Goal: Task Accomplishment & Management: Manage account settings

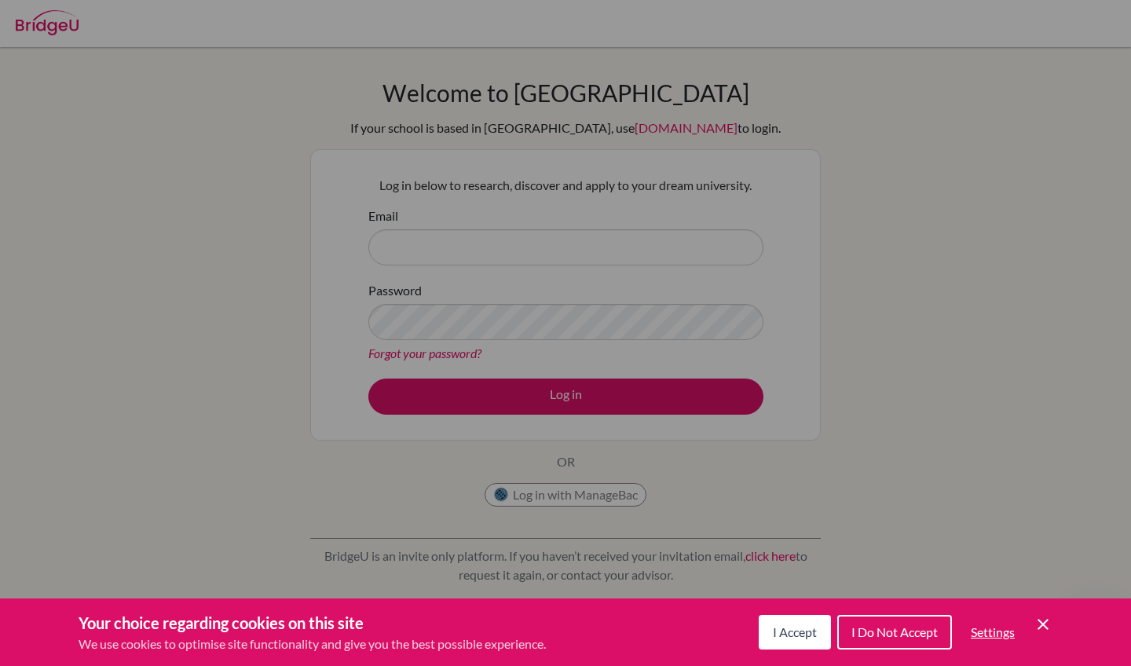
click at [1047, 623] on icon "Cookie Control Close Icon" at bounding box center [1042, 624] width 19 height 19
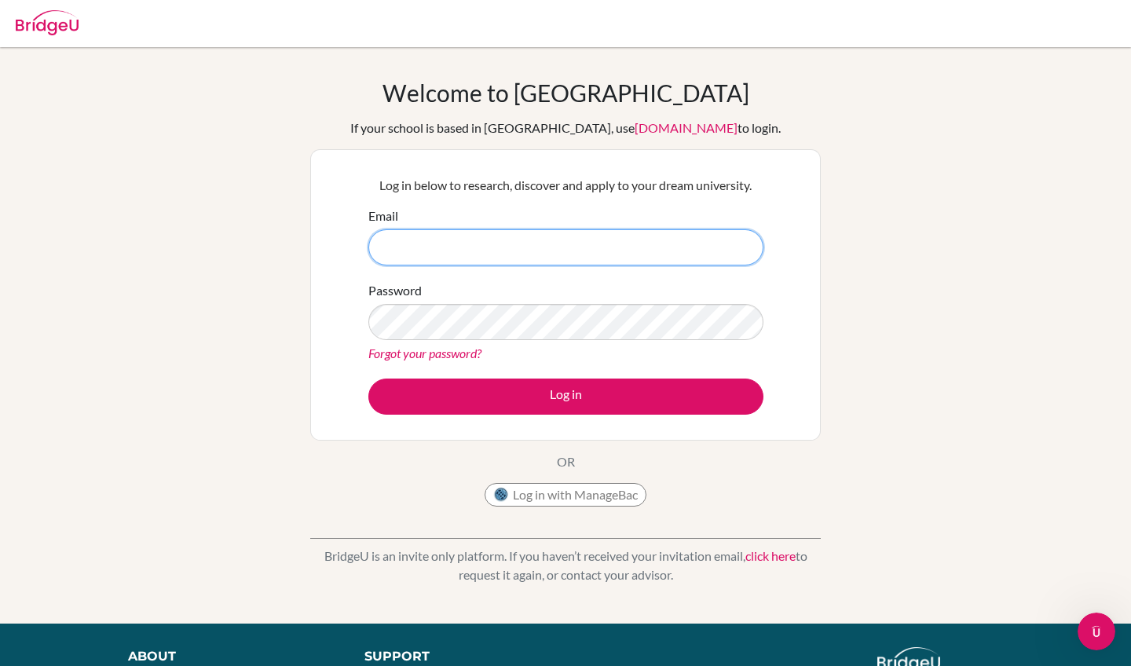
click at [573, 243] on input "Email" at bounding box center [565, 247] width 395 height 36
type input "[PERSON_NAME][EMAIL_ADDRESS][DOMAIN_NAME]"
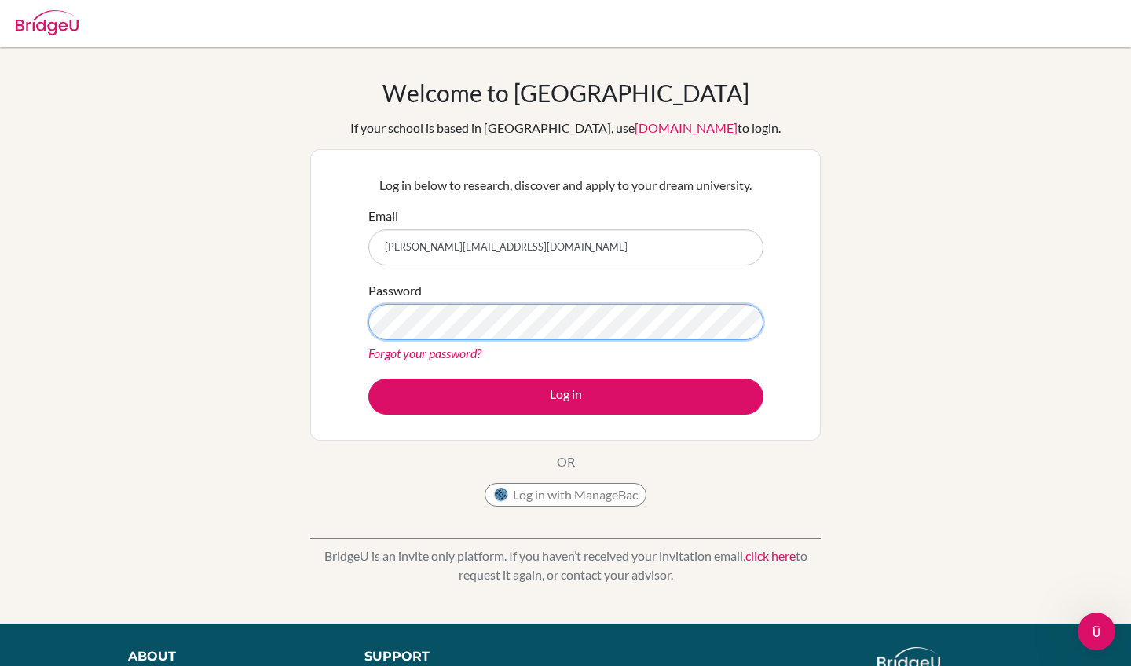
click at [565, 396] on button "Log in" at bounding box center [565, 397] width 395 height 36
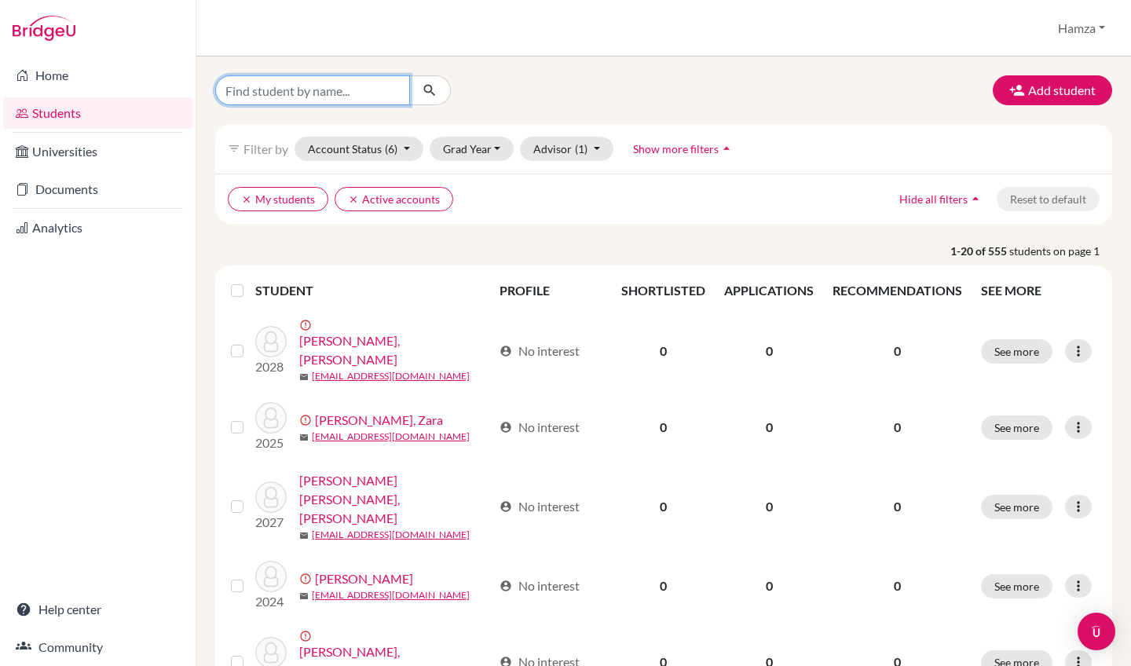
click at [375, 95] on input "Find student by name..." at bounding box center [312, 90] width 195 height 30
type input "Fatima"
drag, startPoint x: 375, startPoint y: 96, endPoint x: 435, endPoint y: 95, distance: 59.7
click at [435, 95] on icon "submit" at bounding box center [430, 90] width 16 height 16
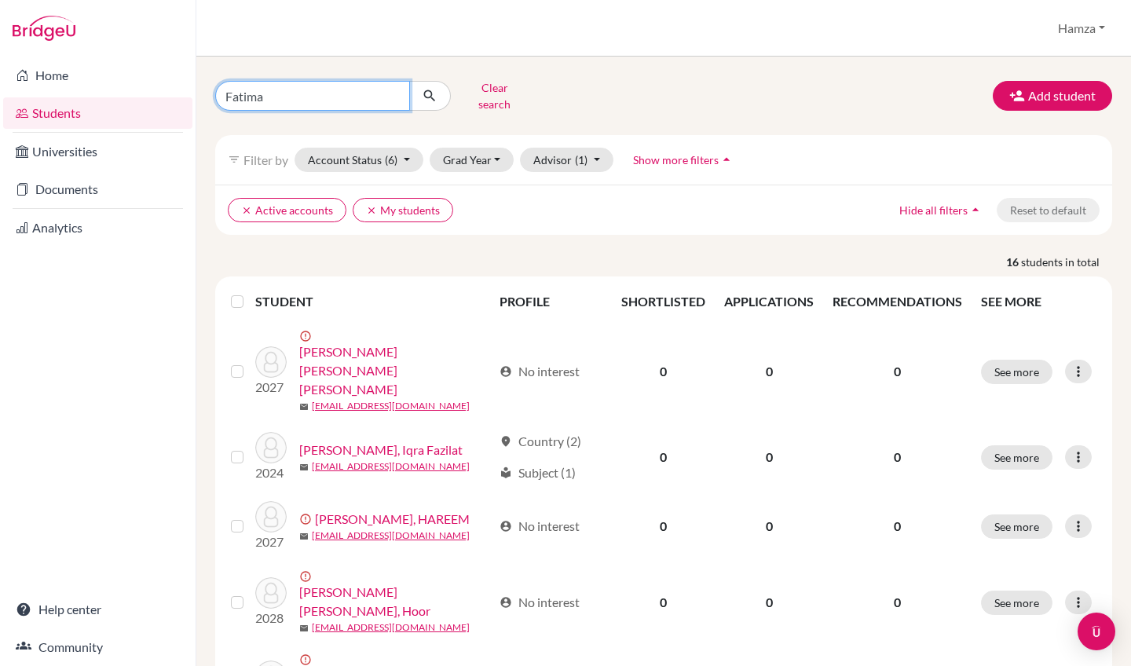
click at [317, 101] on input "Fatima" at bounding box center [312, 96] width 195 height 30
type input "Fatima mu"
click at [430, 90] on button "submit" at bounding box center [430, 96] width 42 height 30
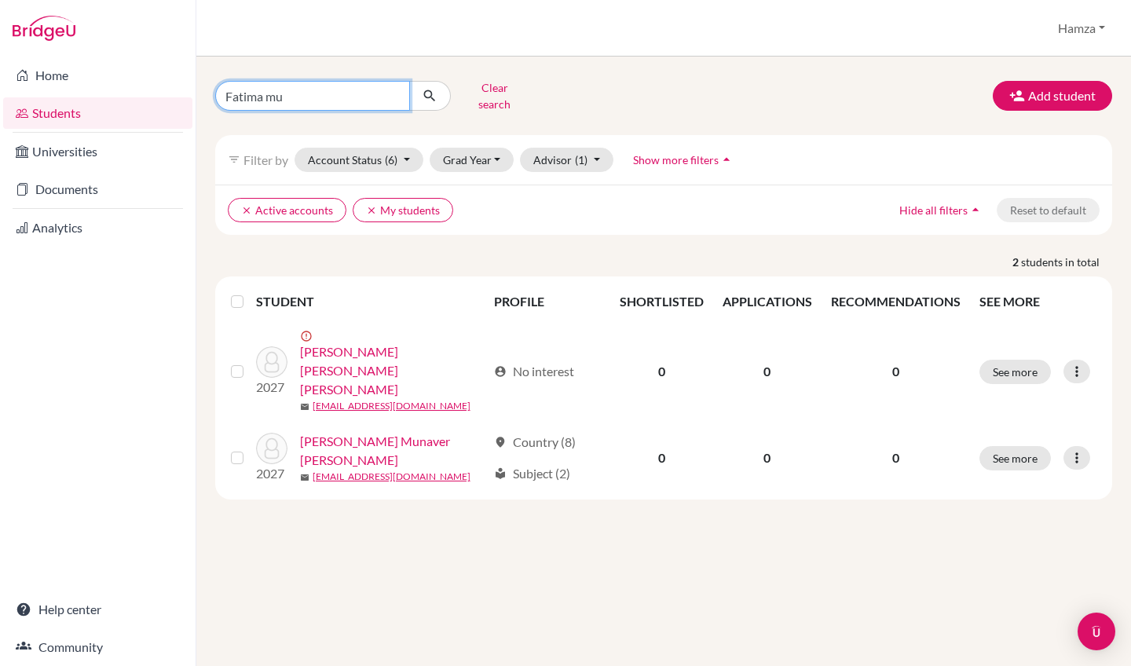
click at [298, 88] on input "Fatima mu" at bounding box center [312, 96] width 195 height 30
paste input "[EMAIL_ADDRESS][DOMAIN_NAME]"
type input "[EMAIL_ADDRESS][DOMAIN_NAME]"
click at [430, 90] on button "submit" at bounding box center [430, 96] width 42 height 30
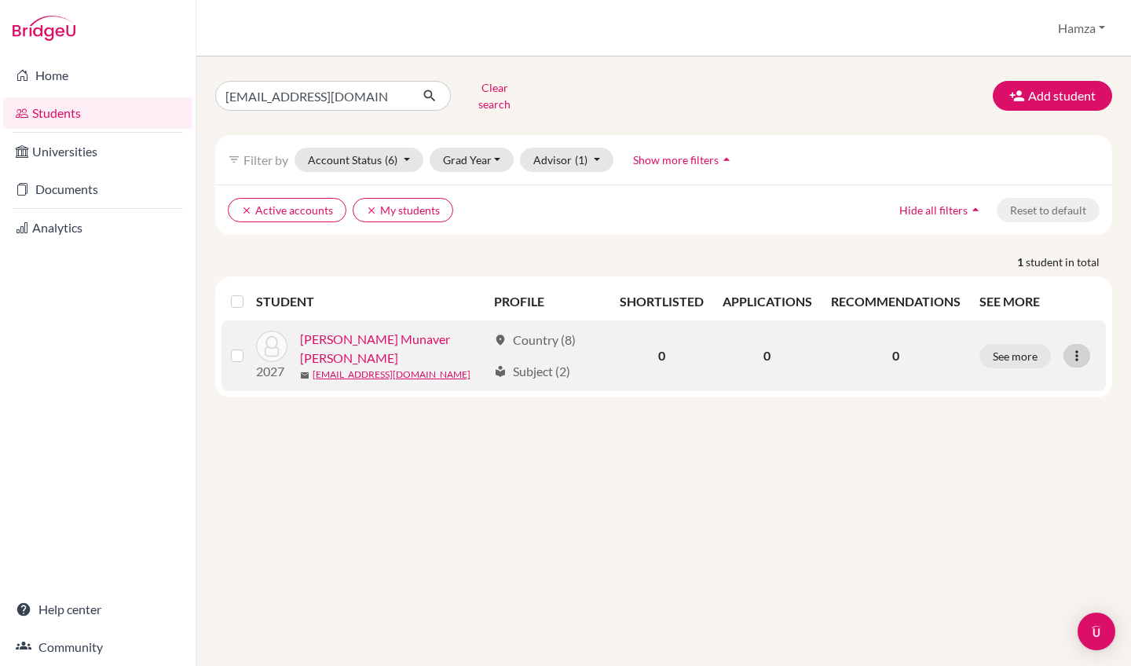
click at [1084, 349] on icon at bounding box center [1077, 356] width 16 height 16
click at [1011, 429] on button "Reset Password" at bounding box center [1009, 438] width 124 height 25
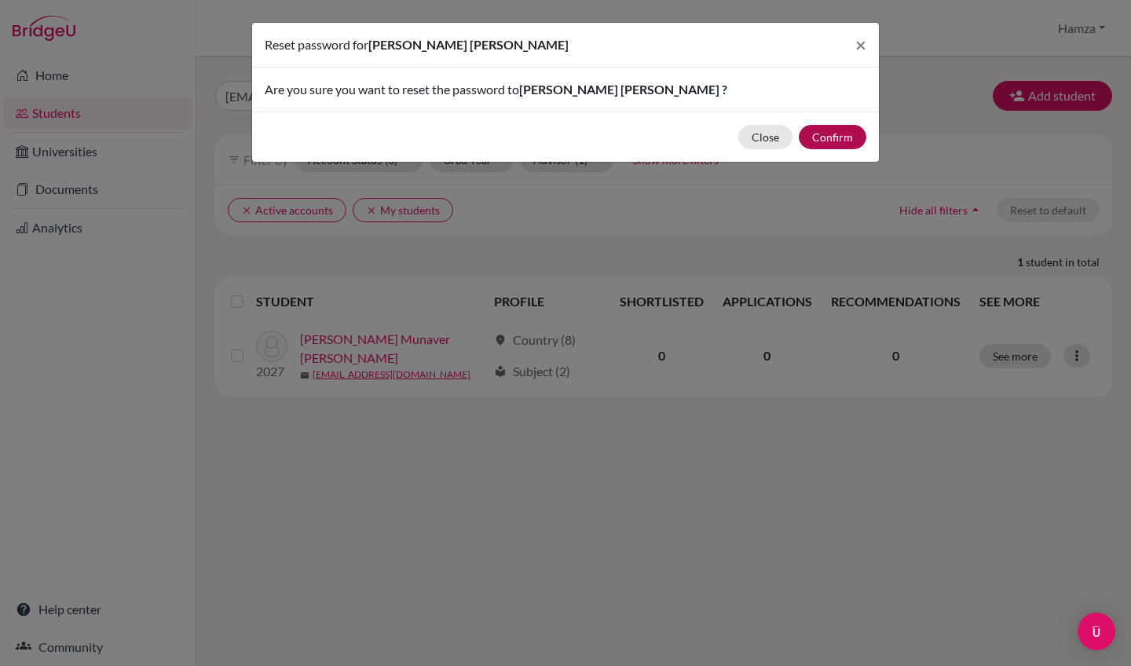
click at [832, 137] on button "Confirm" at bounding box center [833, 137] width 68 height 24
